Goal: Task Accomplishment & Management: Complete application form

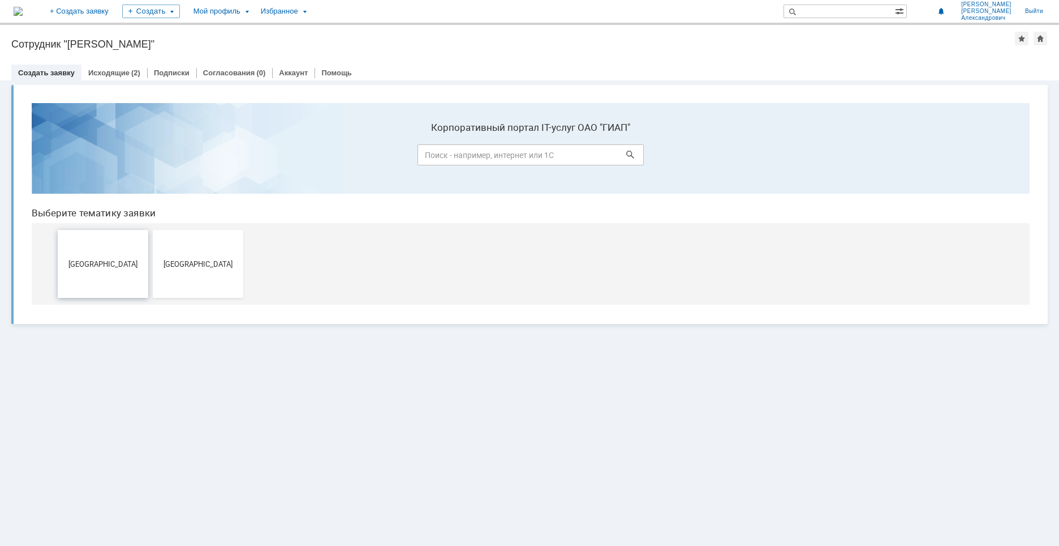
click at [98, 266] on span "[GEOGRAPHIC_DATA]" at bounding box center [103, 263] width 84 height 8
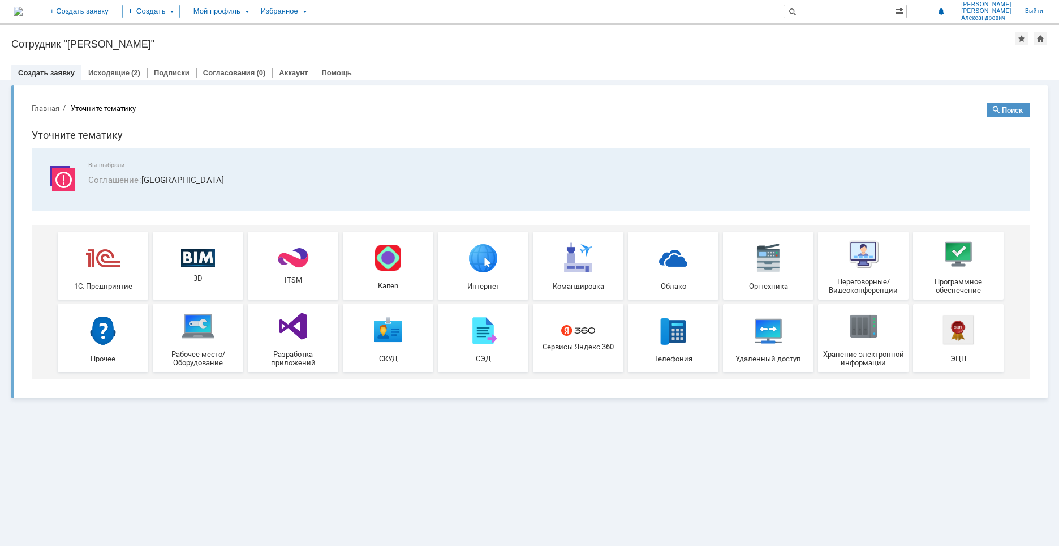
click at [279, 76] on link "Аккаунт" at bounding box center [293, 72] width 29 height 8
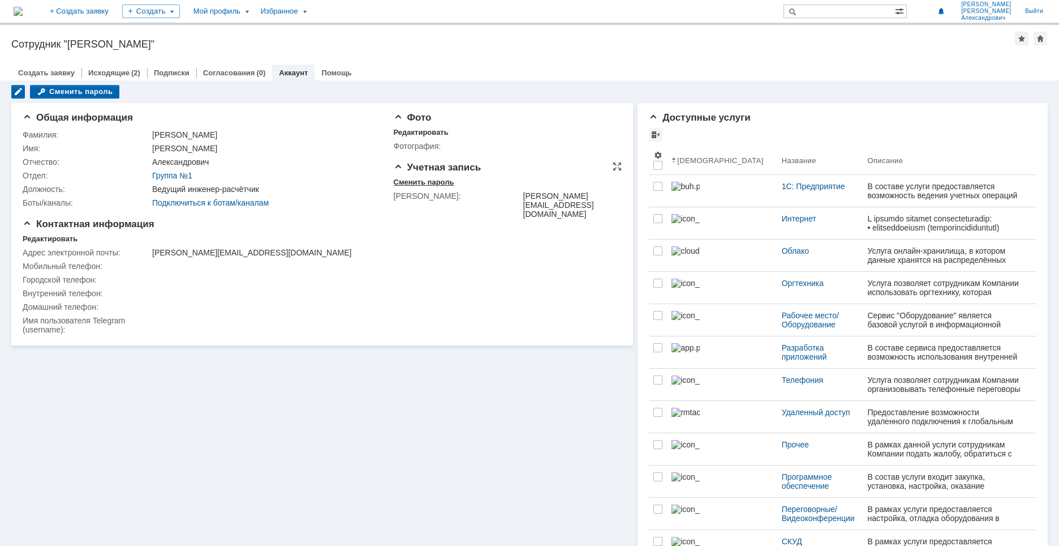
click at [428, 184] on div "Сменить пароль" at bounding box center [424, 182] width 61 height 9
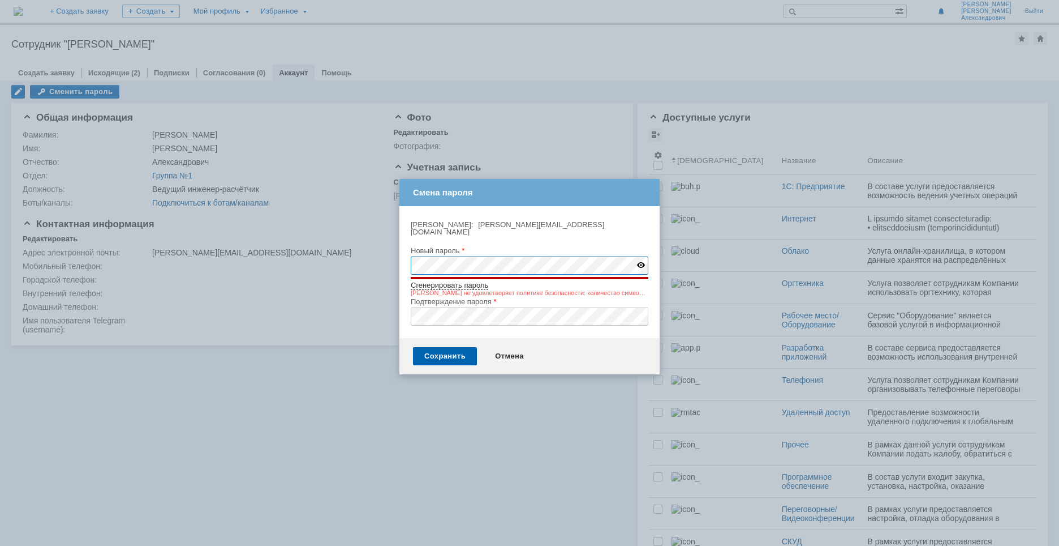
click at [624, 225] on div "Логин: andrey.tsyklin@giap.ru" at bounding box center [528, 228] width 235 height 15
click at [573, 226] on div "Логин: andrey.tsyklin@giap.ru" at bounding box center [528, 228] width 235 height 15
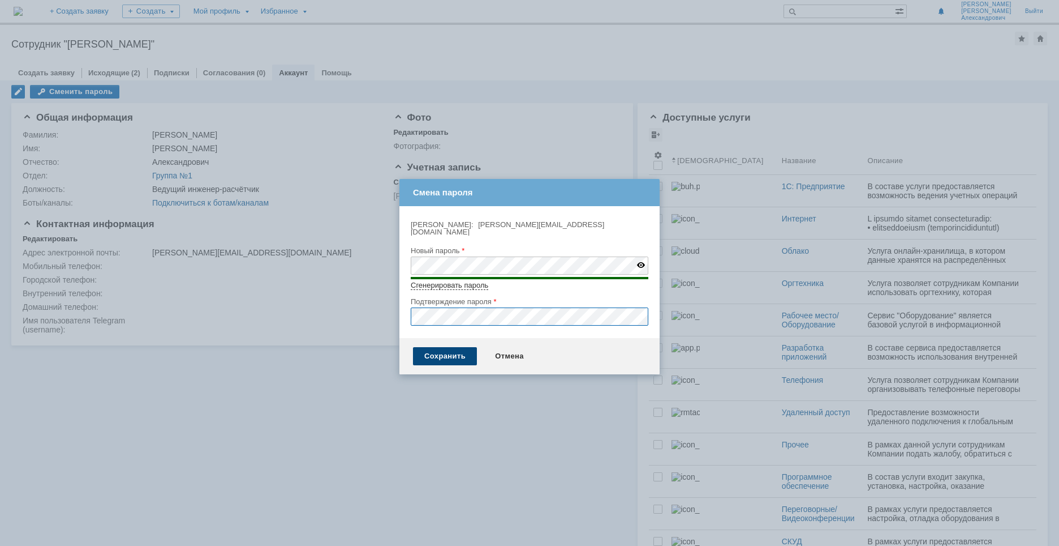
click at [440, 347] on div "Сохранить" at bounding box center [445, 356] width 64 height 18
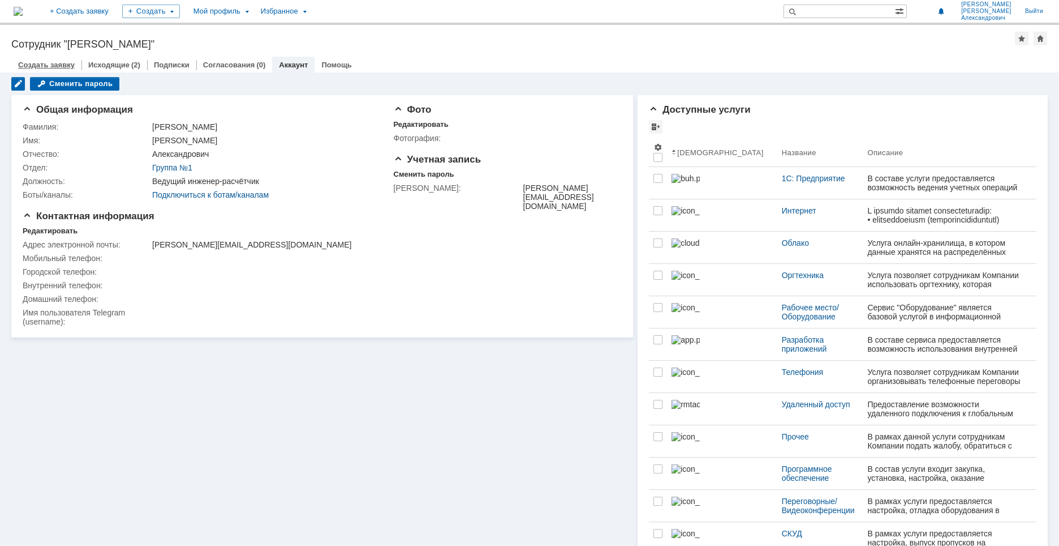
click at [49, 64] on link "Создать заявку" at bounding box center [46, 65] width 57 height 8
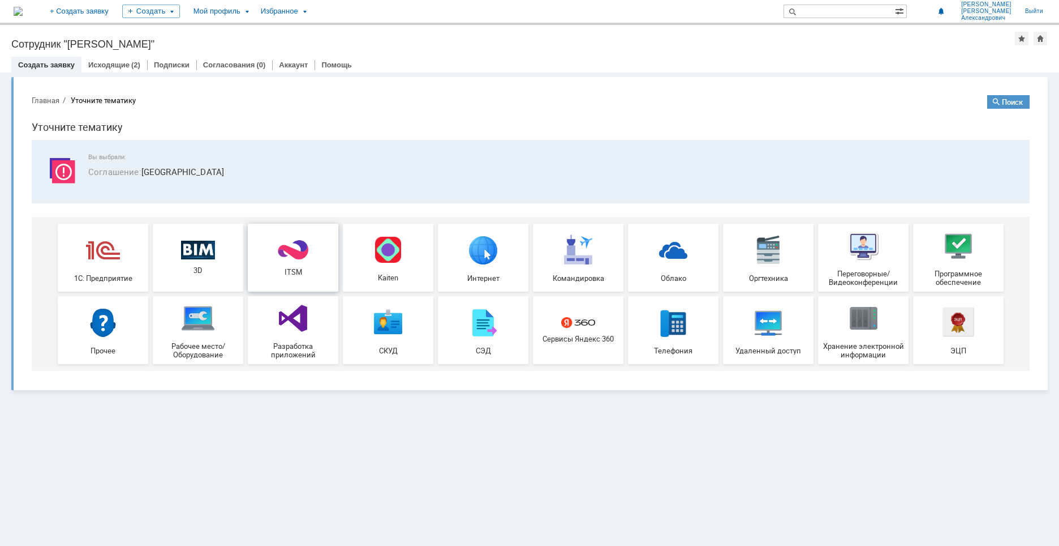
click at [297, 266] on div "ITSM" at bounding box center [293, 257] width 84 height 37
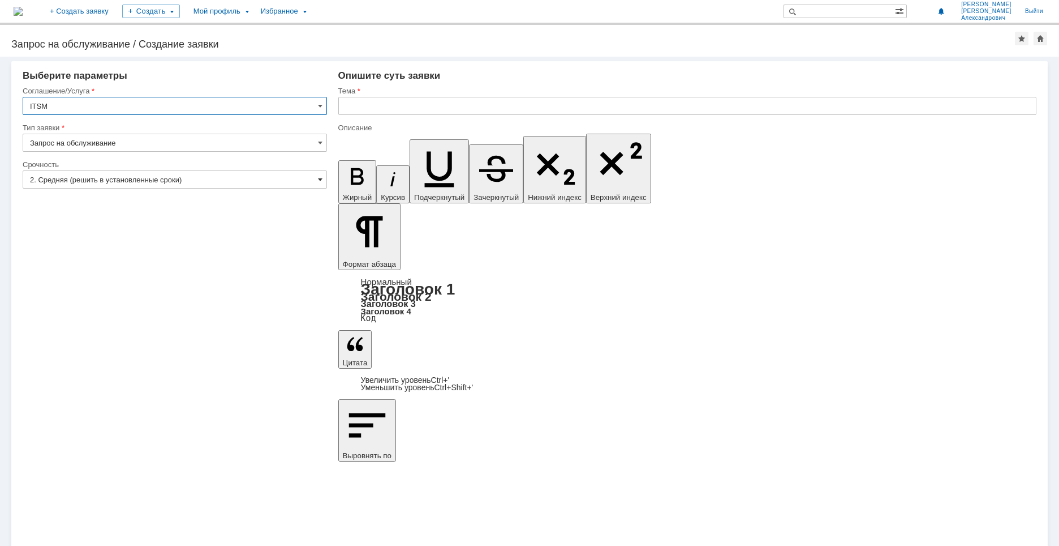
click at [318, 179] on span at bounding box center [320, 179] width 5 height 9
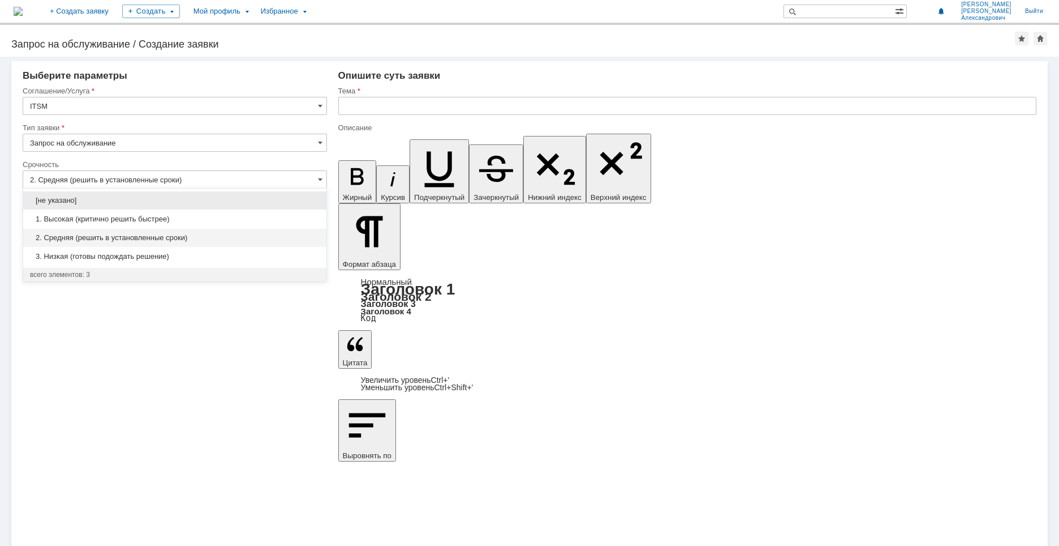
click at [290, 178] on input "2. Средняя (решить в установленные сроки)" at bounding box center [175, 179] width 304 height 18
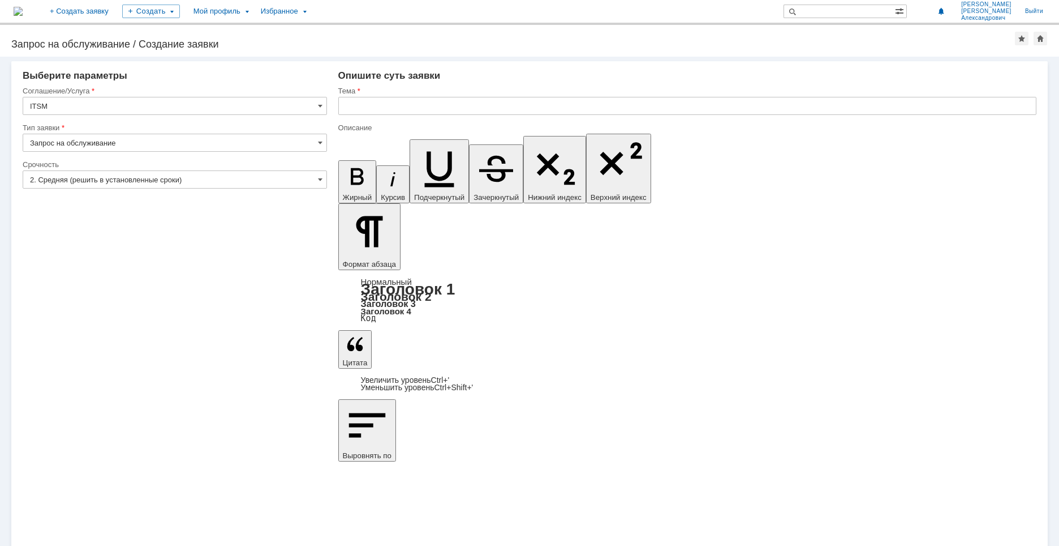
type input "2. Средняя (решить в установленные сроки)"
click at [417, 105] on input "text" at bounding box center [687, 106] width 698 height 18
type input "C"
type input "СУРВ"
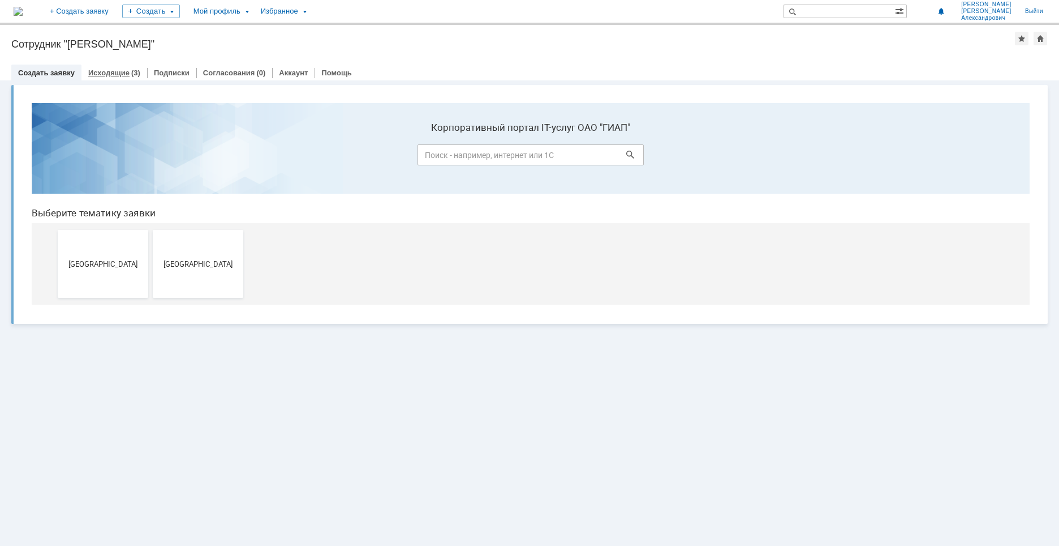
click at [107, 71] on link "Исходящие" at bounding box center [108, 72] width 41 height 8
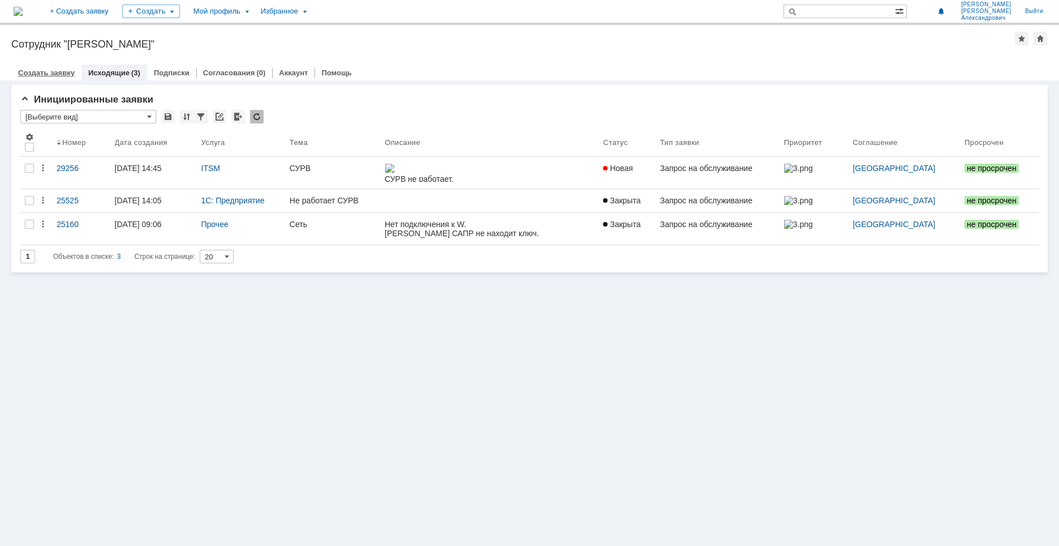
click at [51, 71] on link "Создать заявку" at bounding box center [46, 72] width 57 height 8
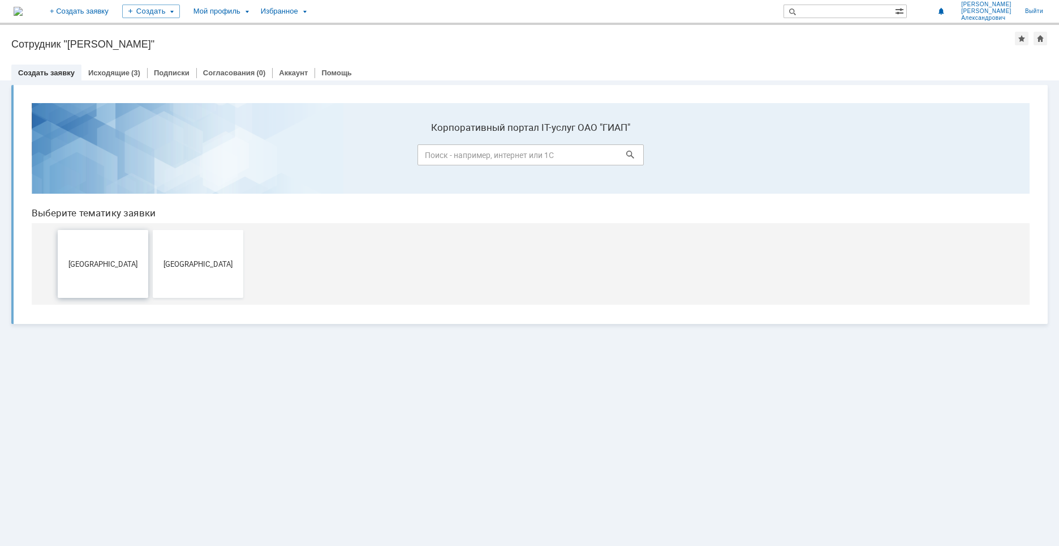
click at [107, 265] on span "Дзержинск" at bounding box center [103, 263] width 84 height 8
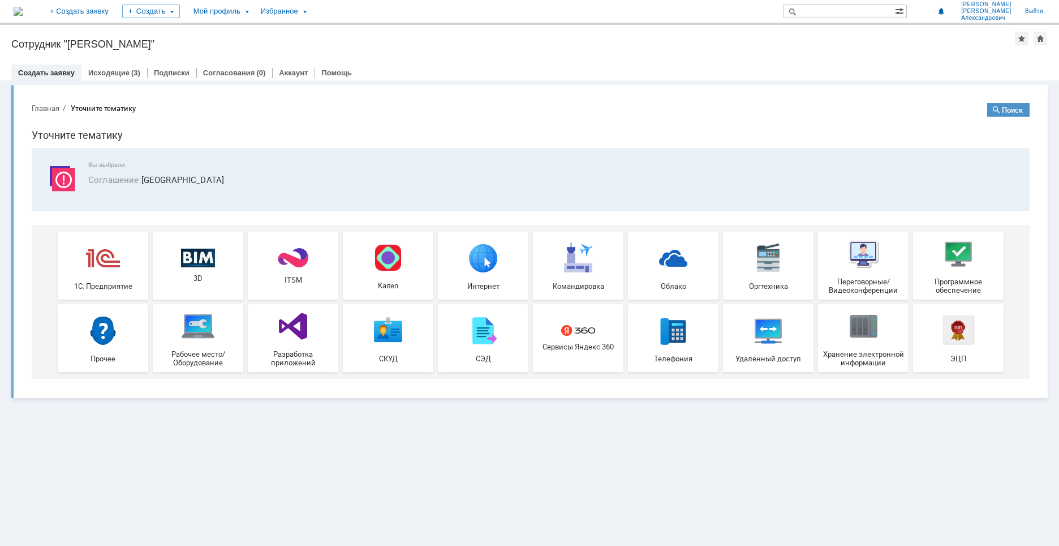
click at [107, 265] on img at bounding box center [103, 258] width 34 height 34
